Goal: Transaction & Acquisition: Purchase product/service

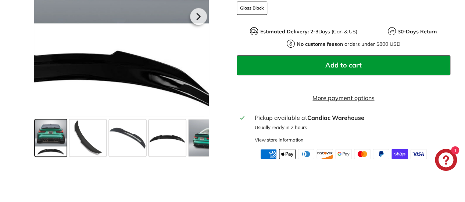
scroll to position [331, 0]
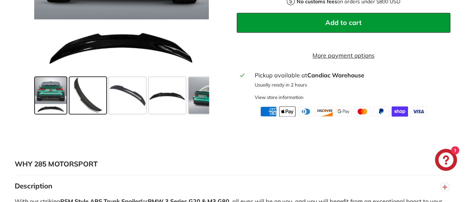
click at [85, 105] on span at bounding box center [87, 95] width 37 height 37
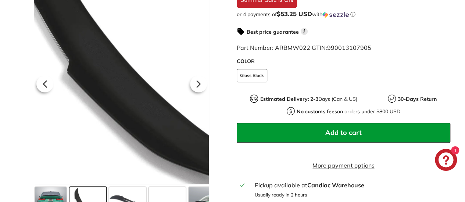
scroll to position [294, 0]
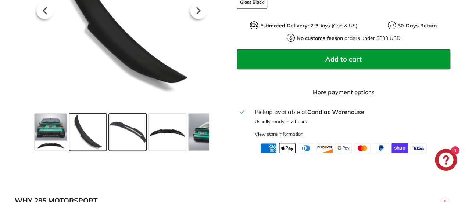
click at [137, 142] on span at bounding box center [127, 132] width 37 height 37
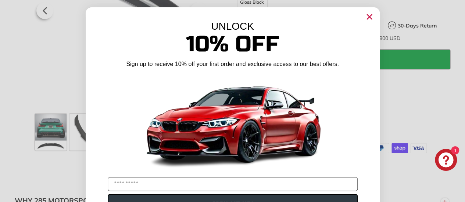
scroll to position [257, 0]
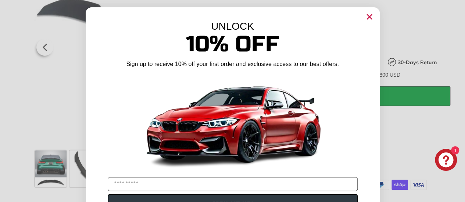
click at [363, 17] on circle "Close dialog" at bounding box center [368, 16] width 11 height 11
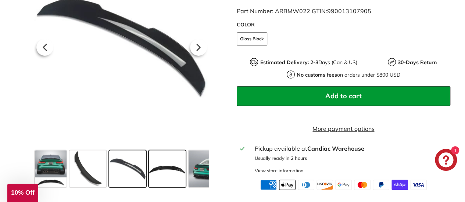
click at [175, 174] on span at bounding box center [167, 169] width 37 height 37
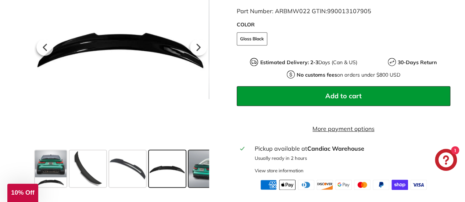
click at [195, 173] on span at bounding box center [216, 169] width 55 height 37
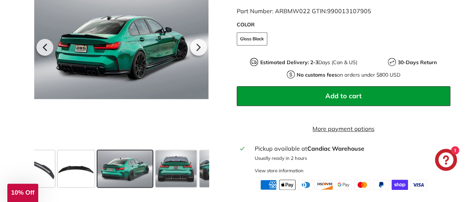
scroll to position [0, 94]
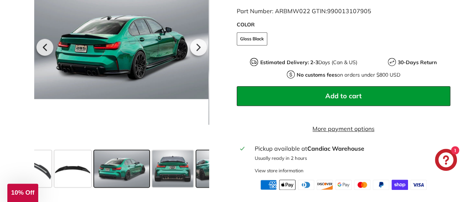
click at [196, 173] on span at bounding box center [215, 169] width 38 height 37
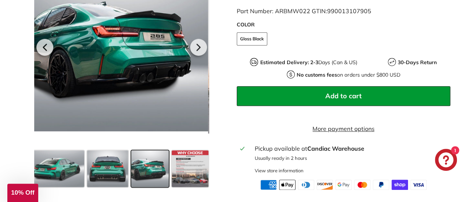
scroll to position [0, 160]
click at [196, 173] on span at bounding box center [189, 169] width 37 height 37
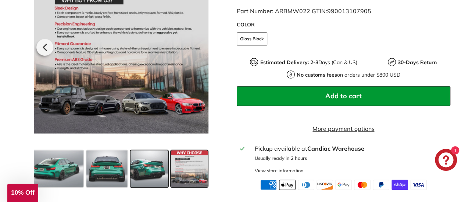
drag, startPoint x: 208, startPoint y: 172, endPoint x: 137, endPoint y: 174, distance: 70.2
click at [138, 174] on div at bounding box center [121, 169] width 175 height 43
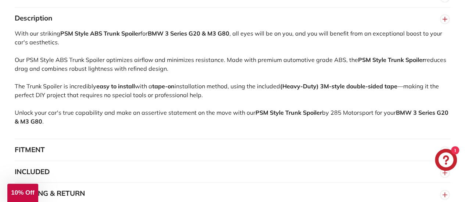
scroll to position [514, 0]
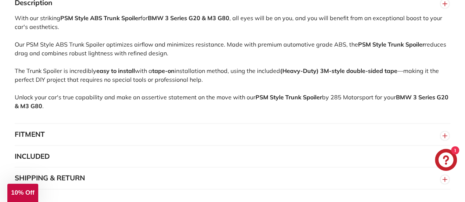
click at [73, 138] on button "FITMENT" at bounding box center [232, 135] width 435 height 22
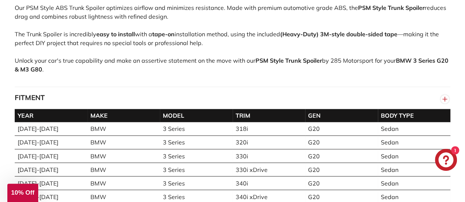
scroll to position [588, 0]
